Goal: Transaction & Acquisition: Purchase product/service

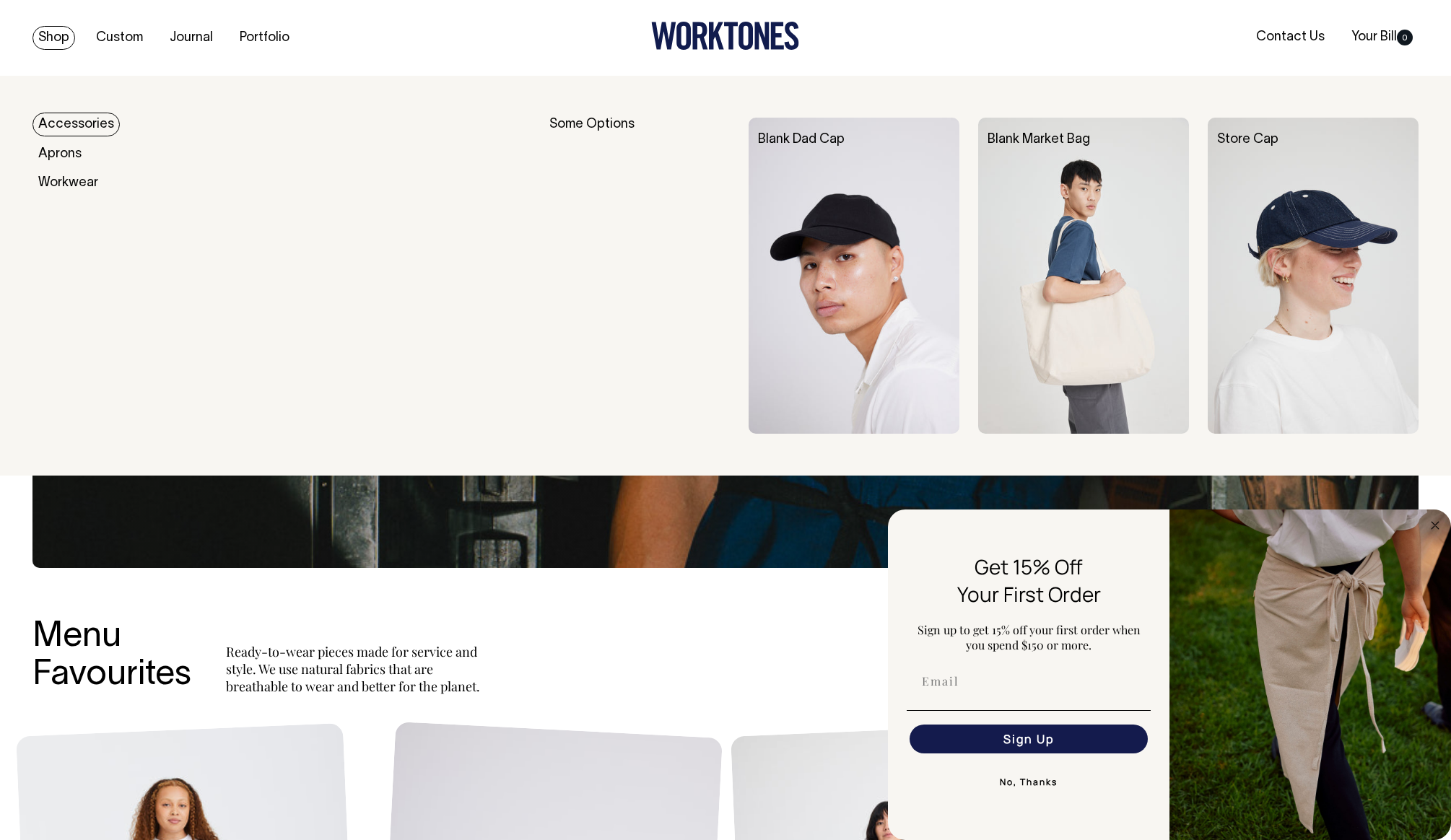
click at [53, 36] on link "Shop" at bounding box center [54, 37] width 43 height 24
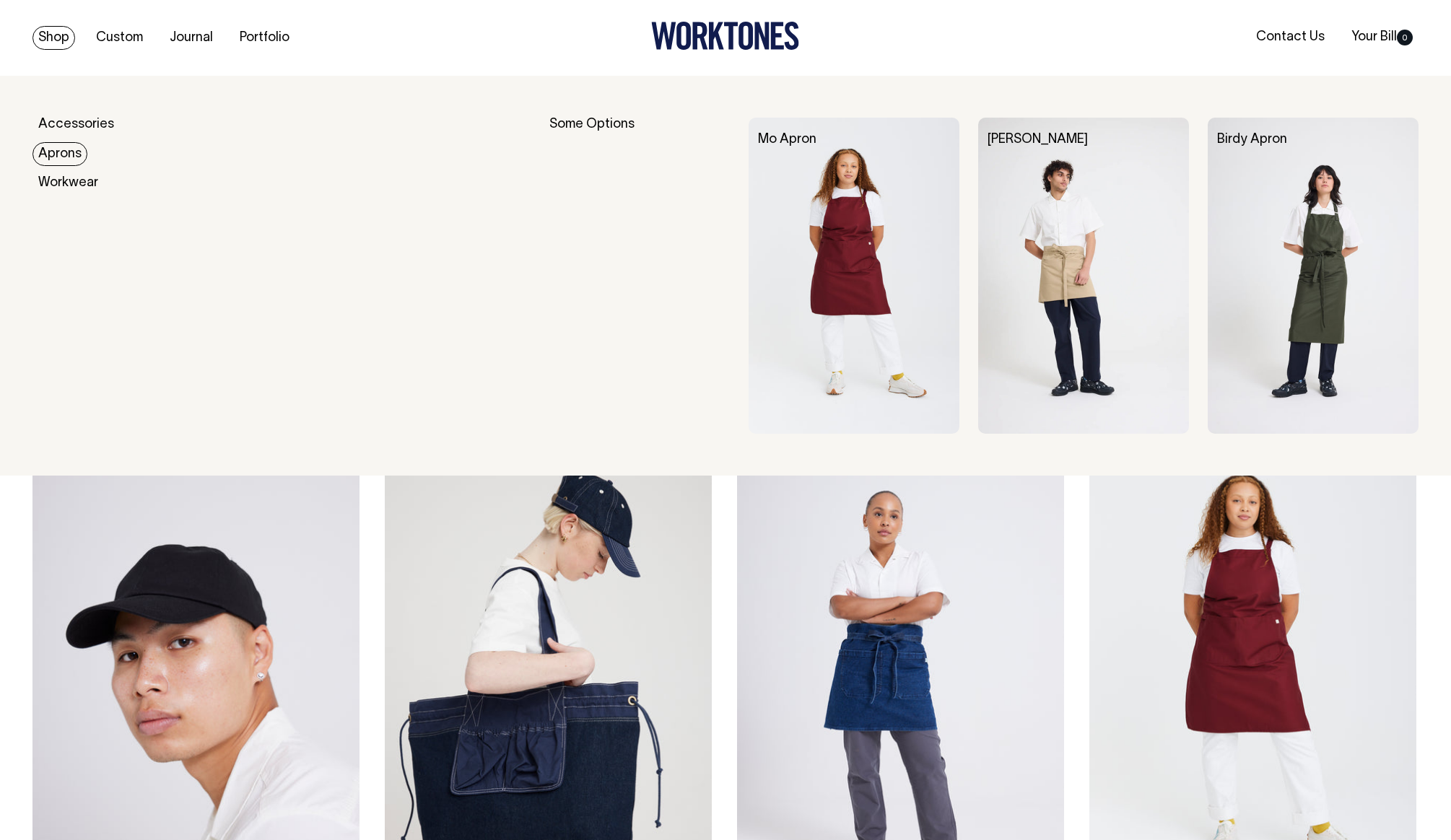
click at [62, 153] on link "Aprons" at bounding box center [60, 154] width 55 height 24
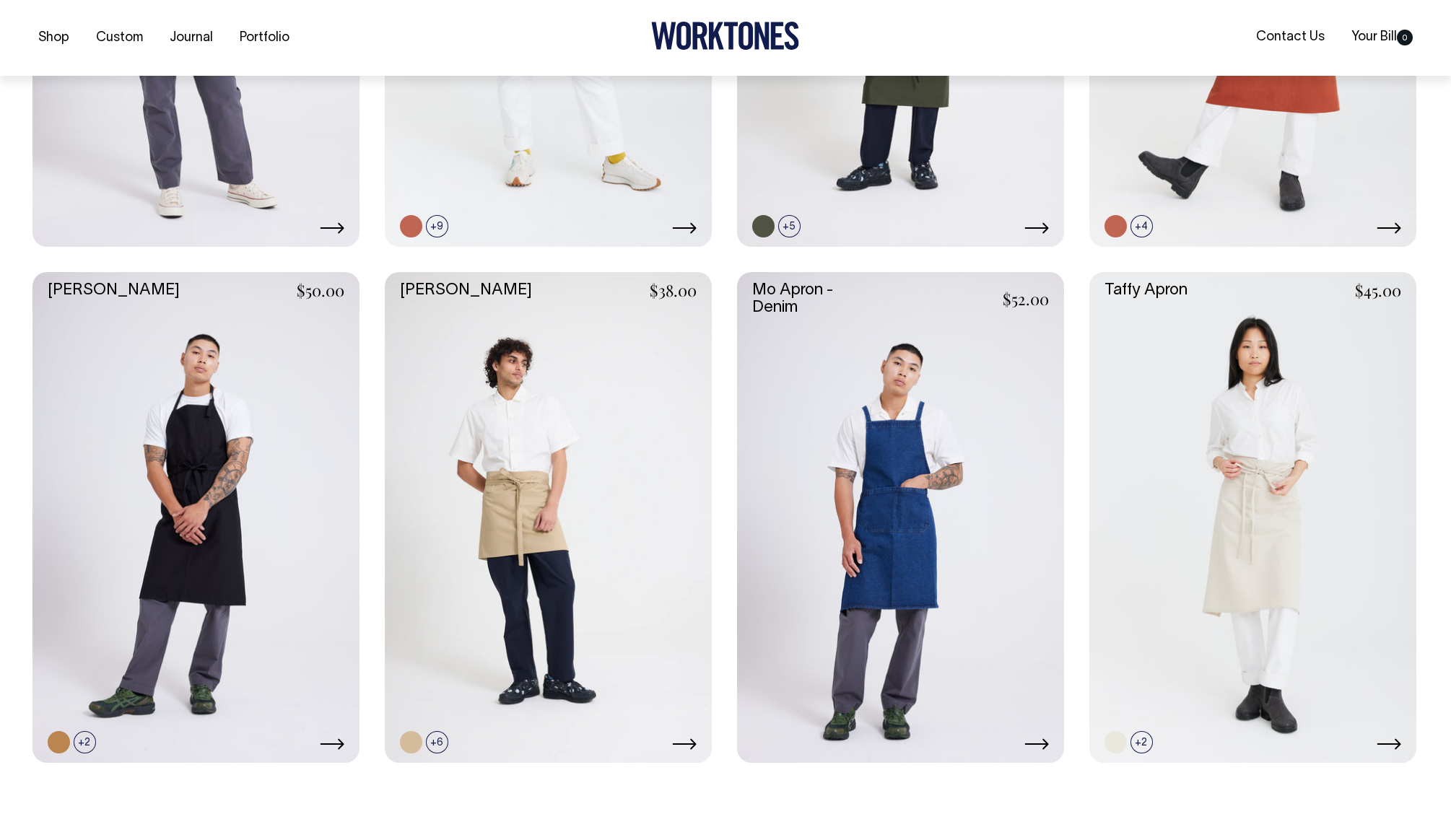
scroll to position [688, 0]
